Goal: Find specific page/section: Find specific page/section

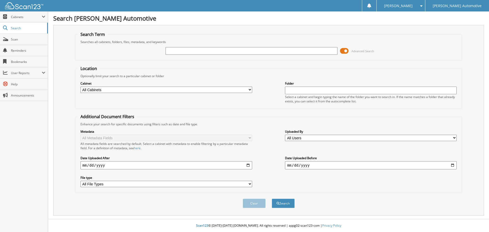
click at [178, 50] on input "text" at bounding box center [252, 51] width 172 height 8
type input "[PERSON_NAME]"
click at [272, 199] on button "Search" at bounding box center [283, 203] width 23 height 9
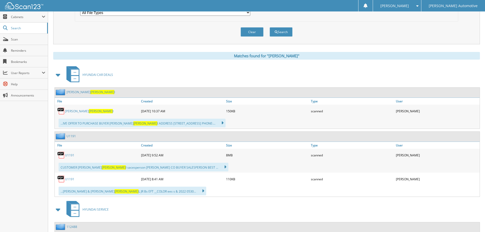
scroll to position [178, 0]
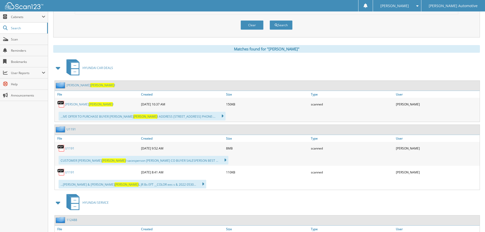
click at [70, 148] on link "U1191" at bounding box center [69, 148] width 9 height 4
